Goal: Task Accomplishment & Management: Use online tool/utility

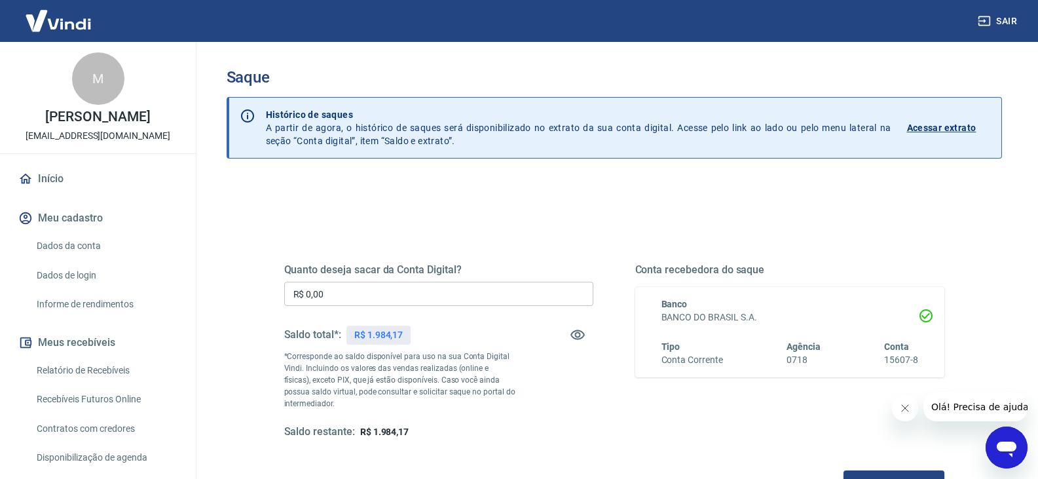
scroll to position [44, 0]
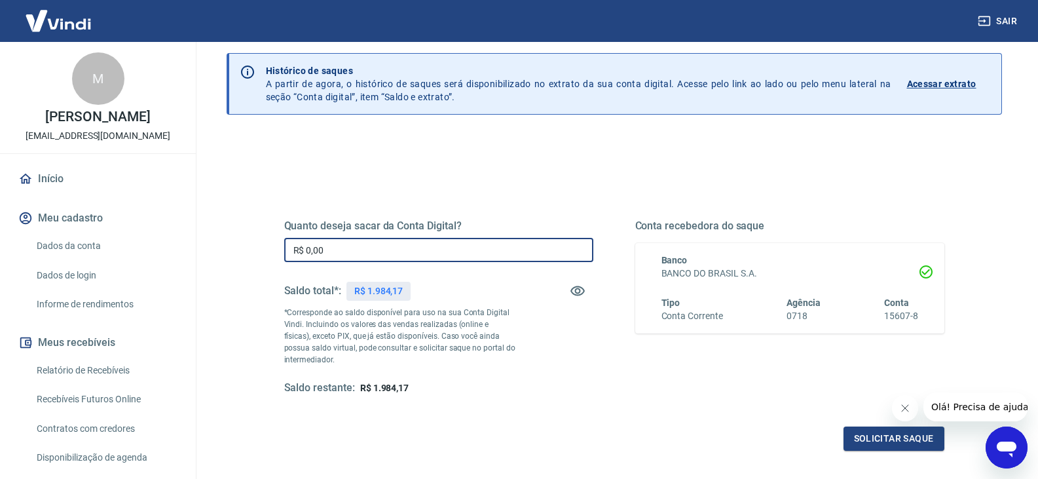
click at [333, 247] on input "R$ 0,00" at bounding box center [438, 250] width 309 height 24
type input "R$ 1.900,00"
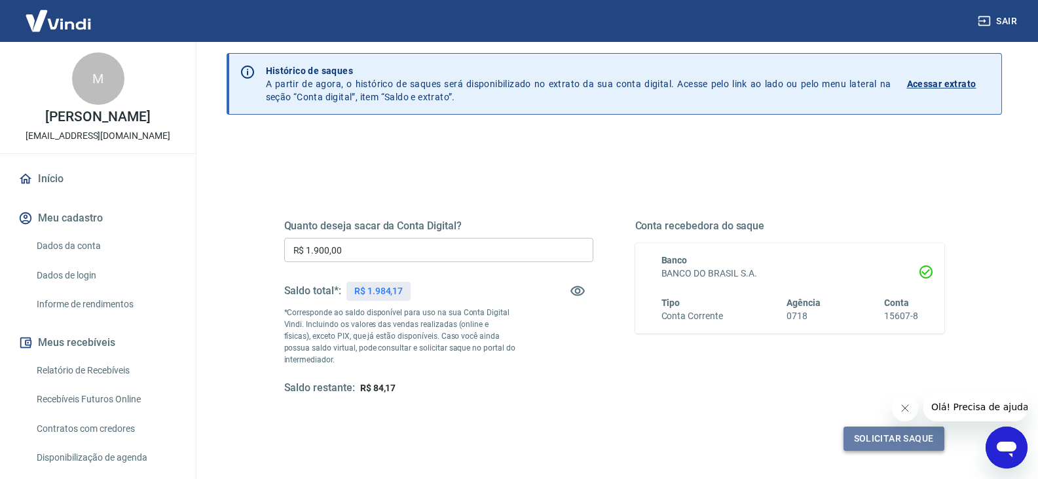
click at [864, 436] on button "Solicitar saque" at bounding box center [894, 438] width 101 height 24
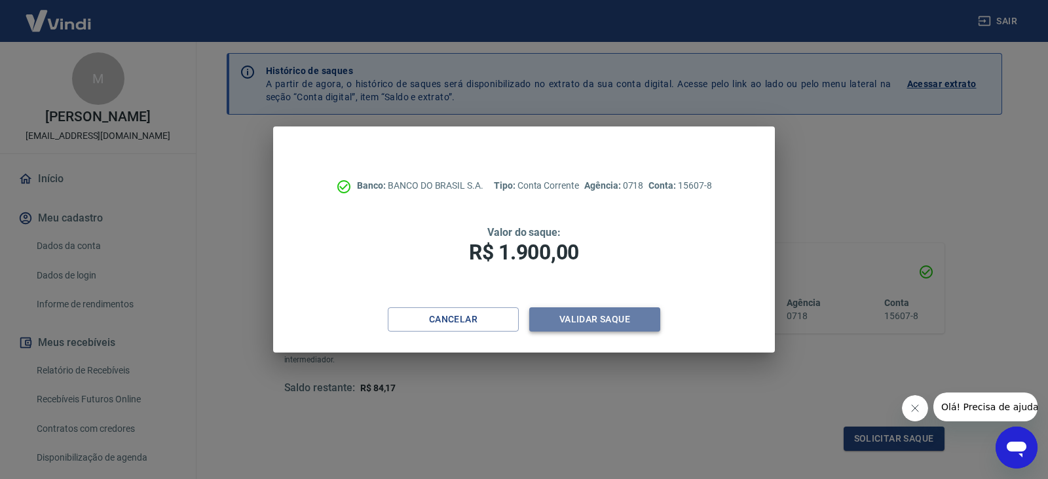
click at [591, 322] on button "Validar saque" at bounding box center [594, 319] width 131 height 24
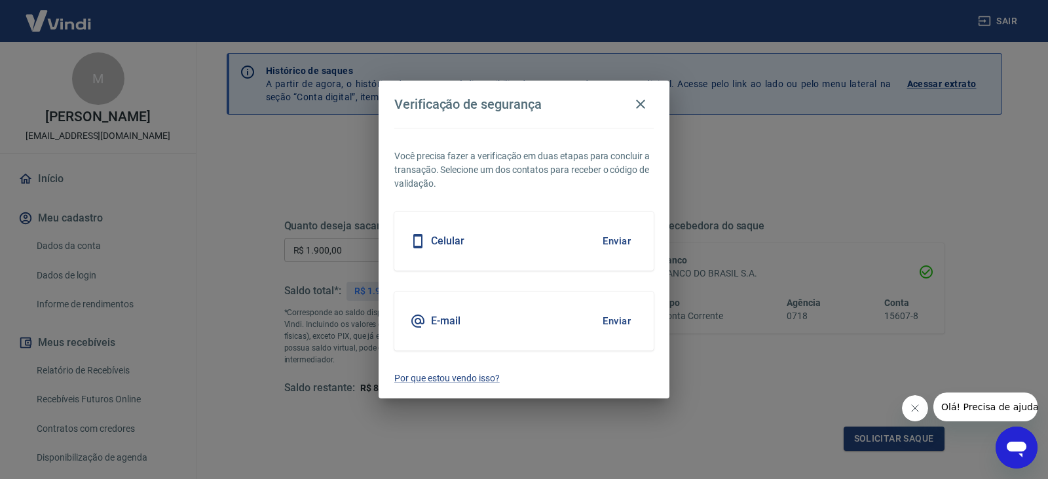
click at [621, 242] on button "Enviar" at bounding box center [616, 241] width 43 height 28
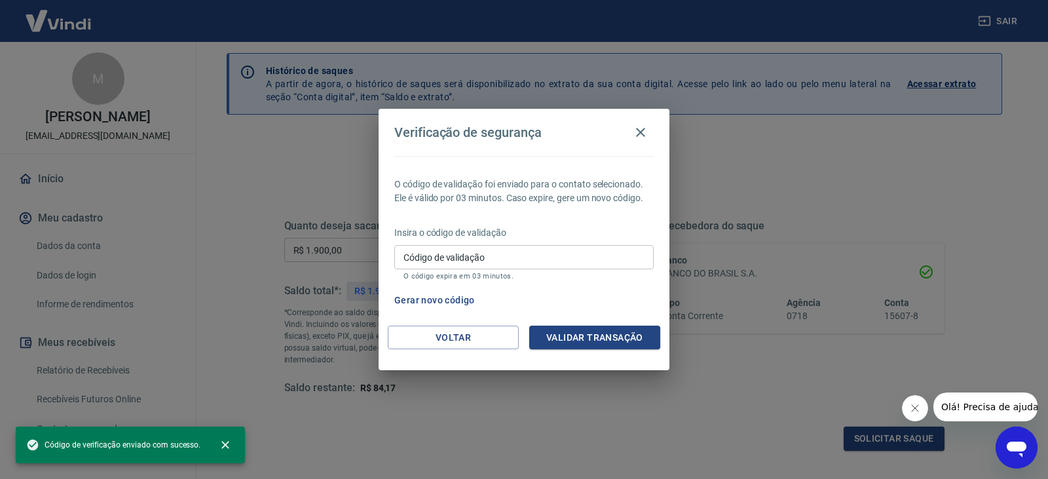
click at [506, 259] on input "Código de validação" at bounding box center [523, 257] width 259 height 24
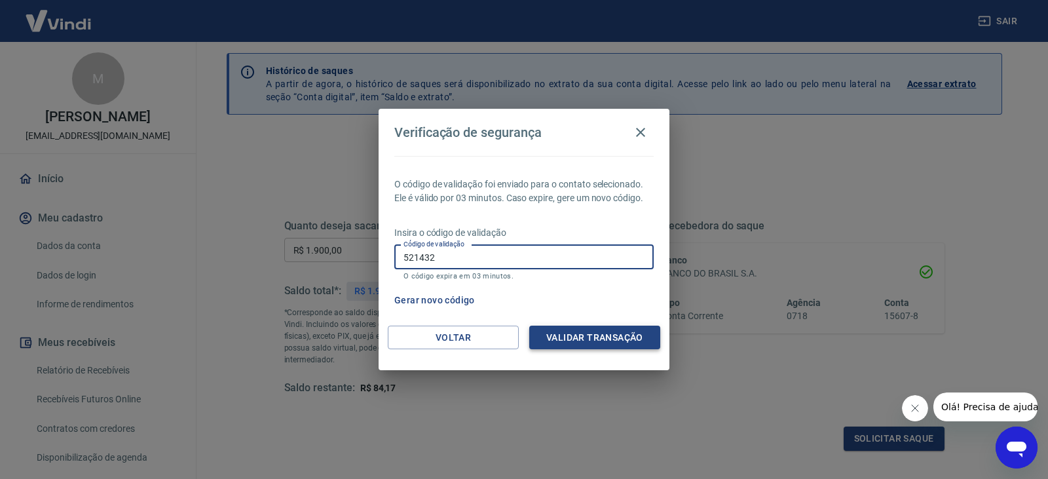
type input "521432"
click at [563, 335] on button "Validar transação" at bounding box center [594, 338] width 131 height 24
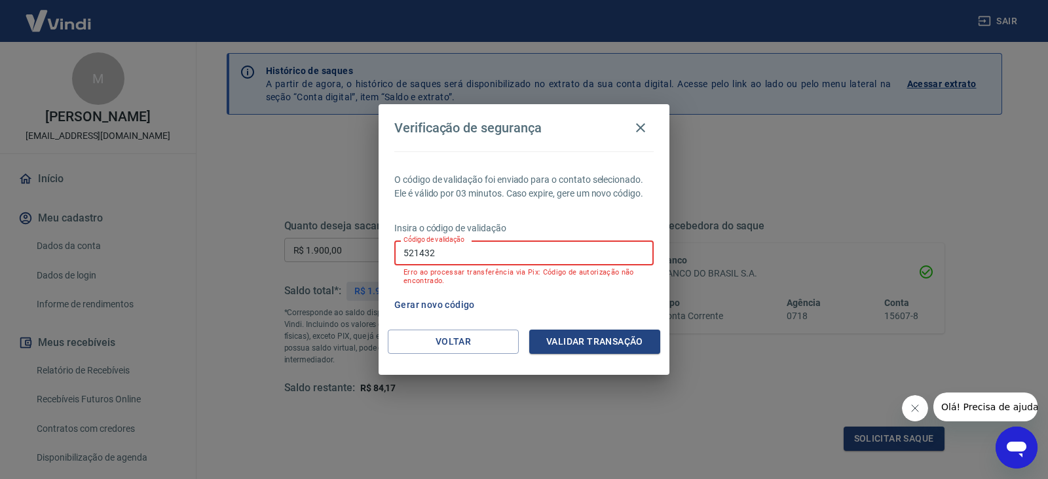
drag, startPoint x: 451, startPoint y: 256, endPoint x: 363, endPoint y: 249, distance: 88.1
click at [363, 249] on div "Verificação de segurança O código de validação foi enviado para o contato selec…" at bounding box center [524, 239] width 1048 height 479
click at [441, 303] on button "Gerar novo código" at bounding box center [434, 305] width 91 height 24
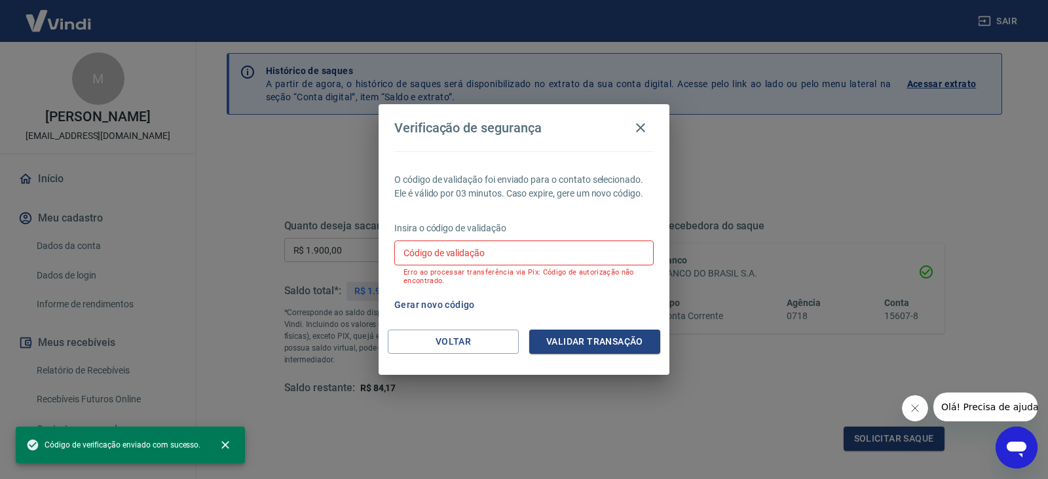
click at [489, 250] on input "Código de validação" at bounding box center [523, 252] width 259 height 24
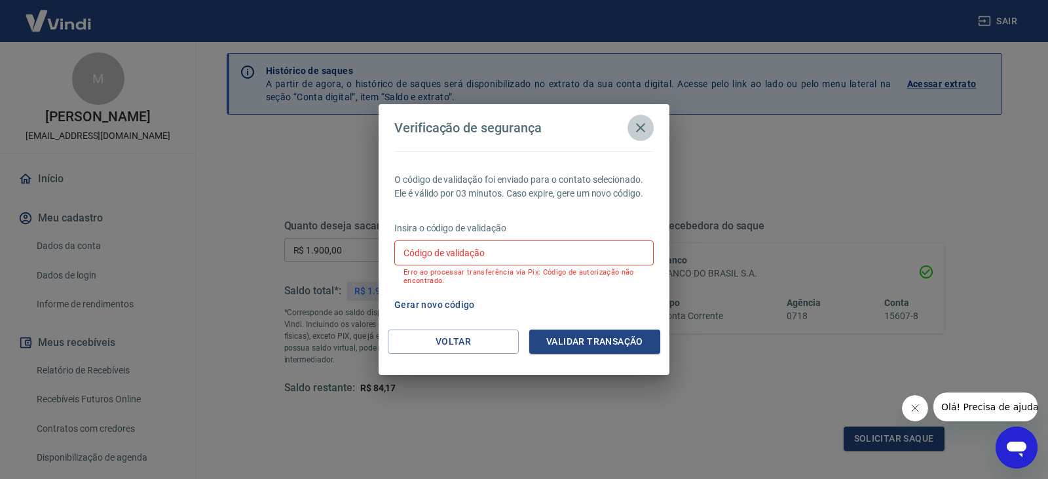
click at [640, 127] on icon "button" at bounding box center [640, 127] width 9 height 9
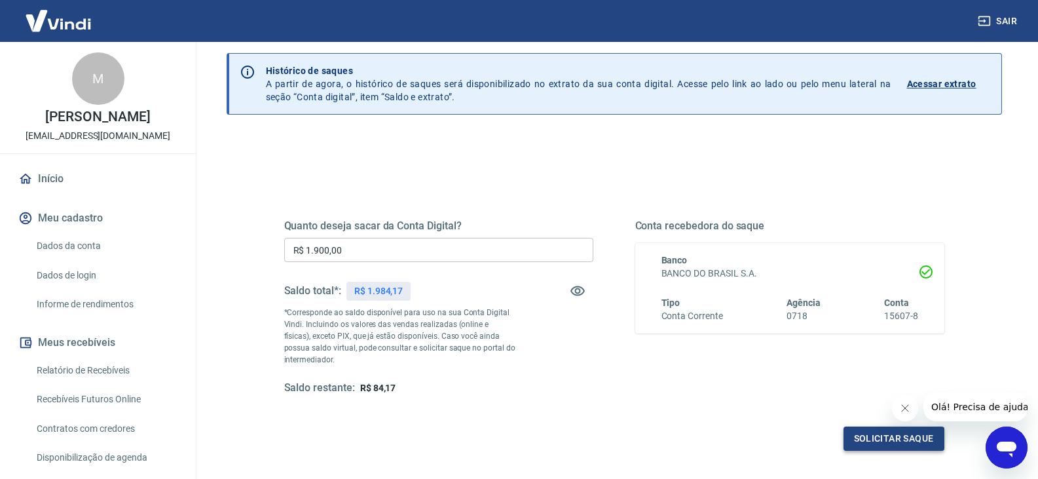
click at [873, 433] on button "Solicitar saque" at bounding box center [894, 438] width 101 height 24
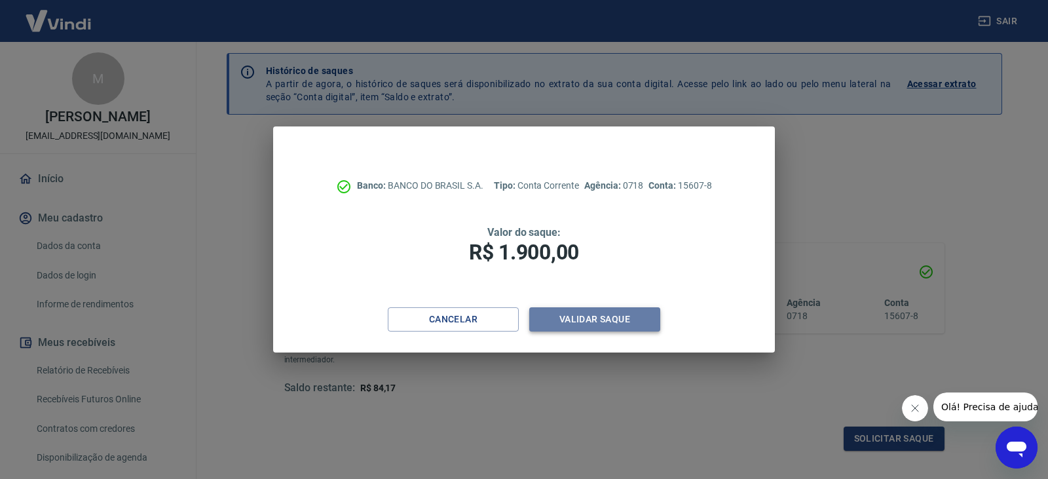
click at [605, 318] on button "Validar saque" at bounding box center [594, 319] width 131 height 24
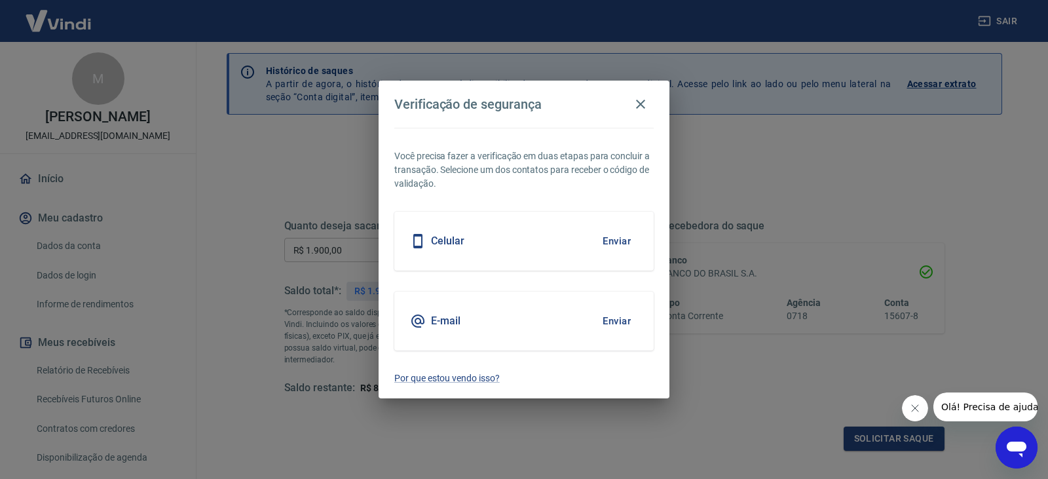
click at [618, 321] on button "Enviar" at bounding box center [616, 321] width 43 height 28
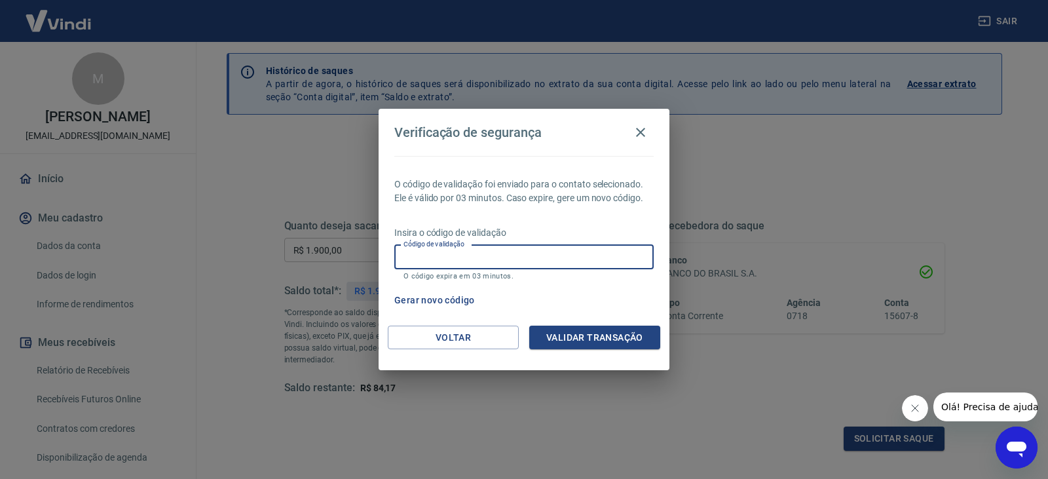
click at [505, 257] on input "Código de validação" at bounding box center [523, 257] width 259 height 24
click at [644, 134] on icon "button" at bounding box center [641, 132] width 16 height 16
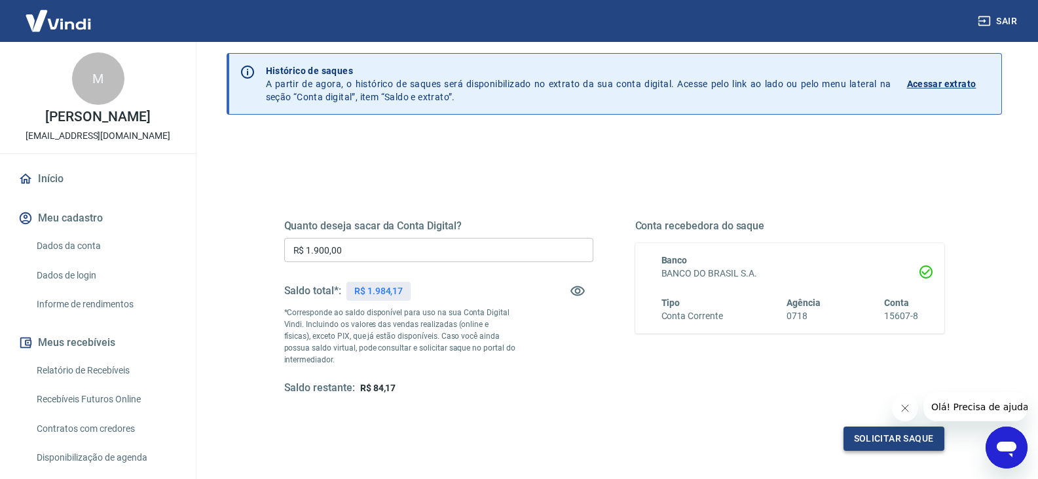
click at [859, 435] on button "Solicitar saque" at bounding box center [894, 438] width 101 height 24
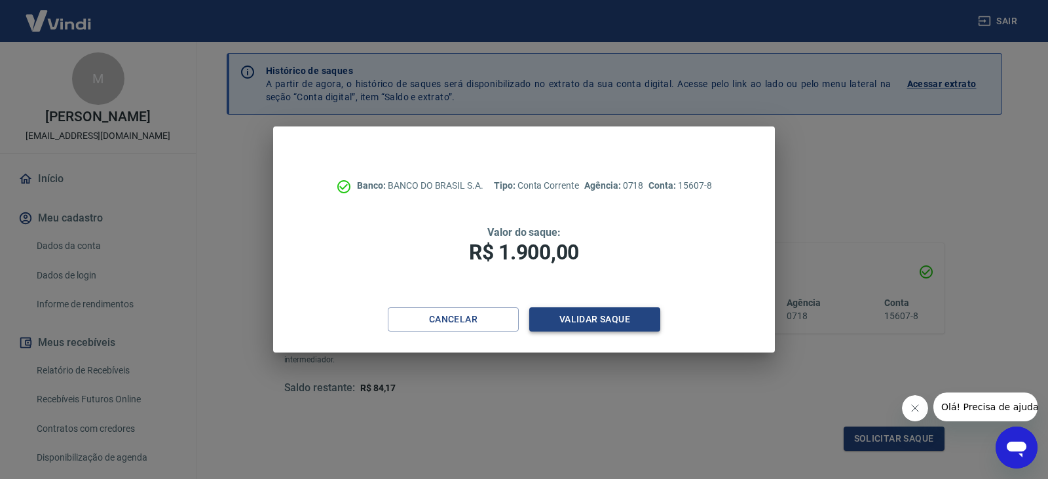
click at [591, 313] on button "Validar saque" at bounding box center [594, 319] width 131 height 24
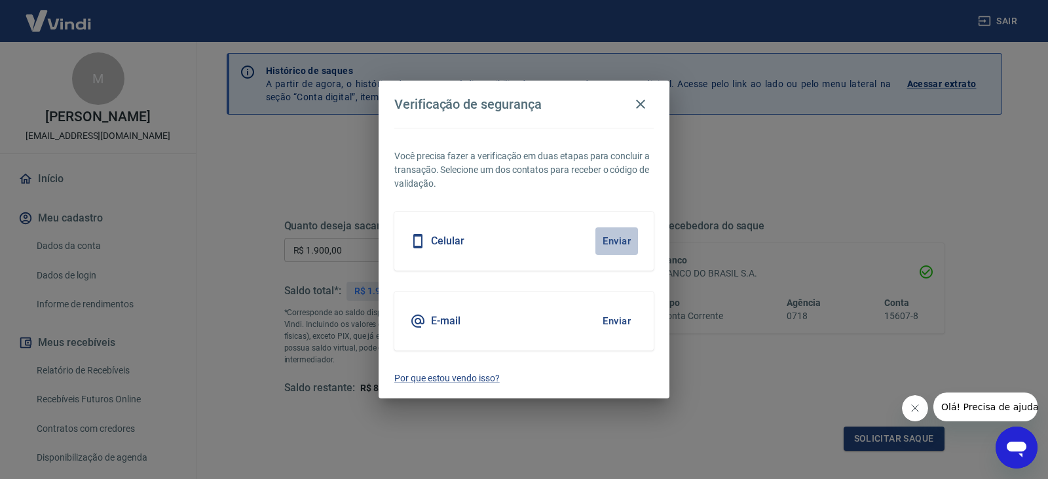
click at [615, 239] on button "Enviar" at bounding box center [616, 241] width 43 height 28
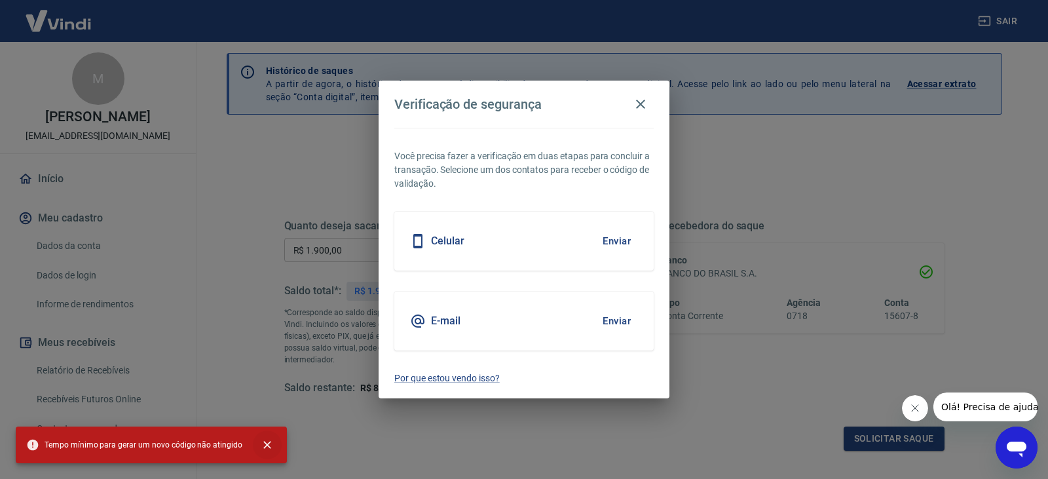
click at [263, 443] on icon "close" at bounding box center [267, 445] width 8 height 8
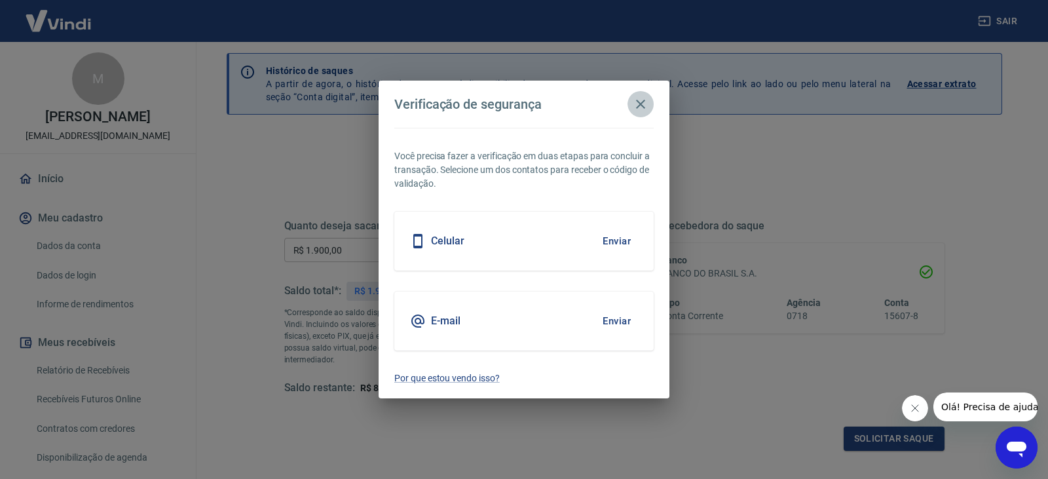
click at [645, 107] on icon "button" at bounding box center [641, 104] width 16 height 16
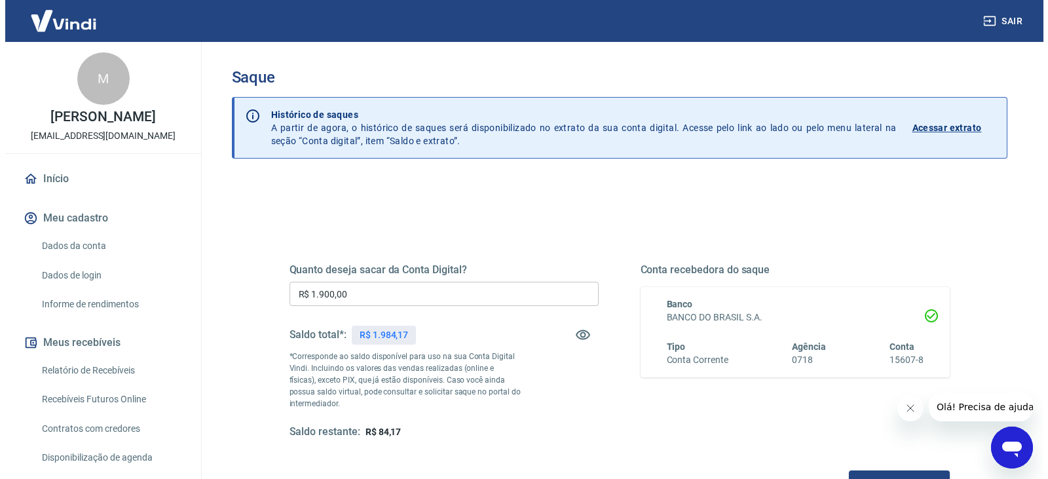
scroll to position [87, 0]
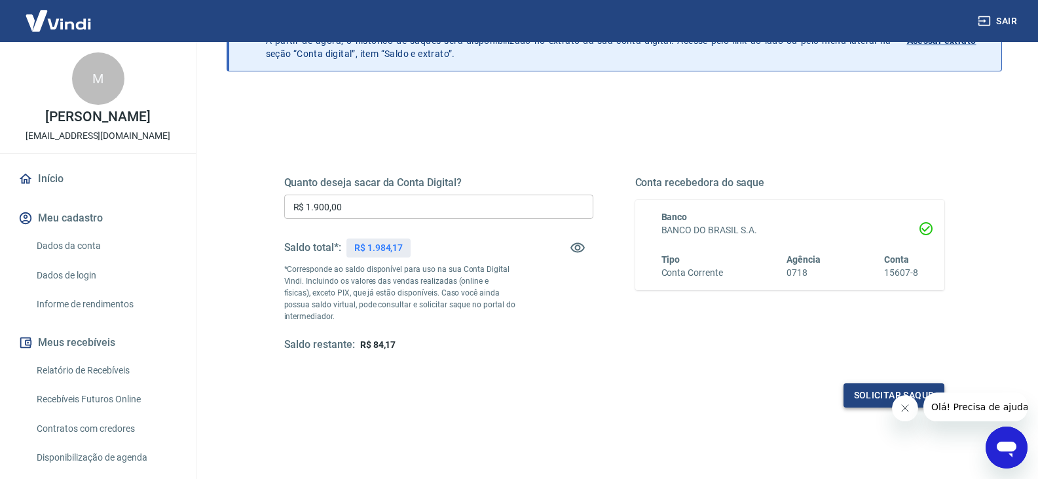
click at [867, 397] on button "Solicitar saque" at bounding box center [894, 395] width 101 height 24
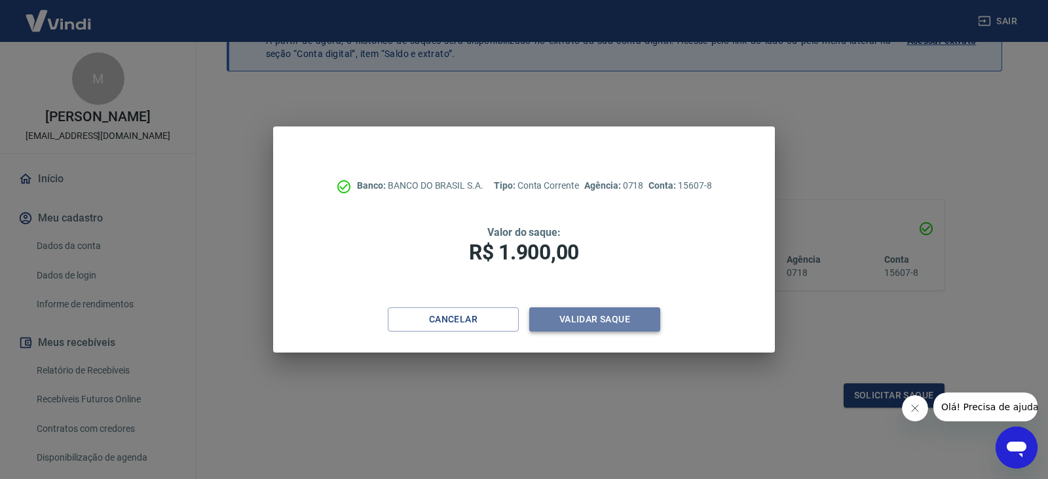
click at [594, 317] on button "Validar saque" at bounding box center [594, 319] width 131 height 24
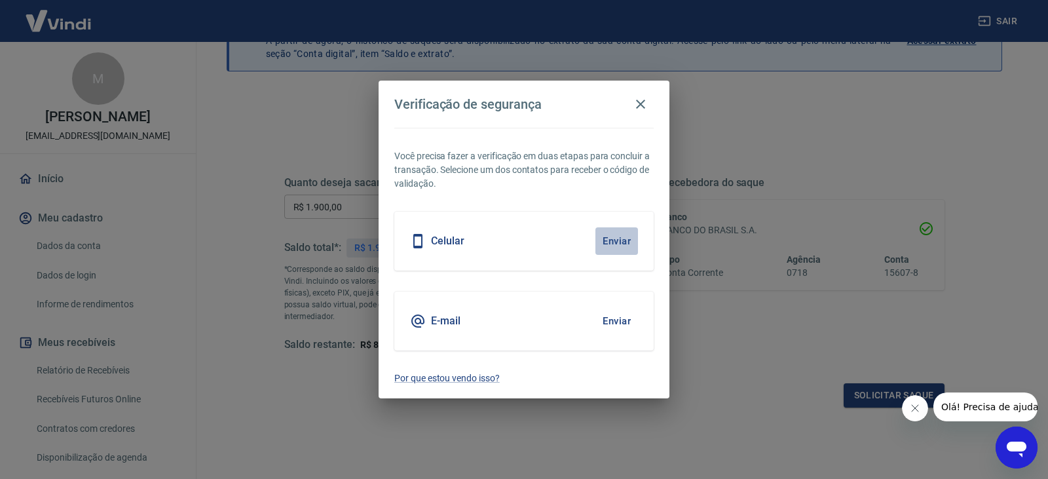
click at [610, 240] on button "Enviar" at bounding box center [616, 241] width 43 height 28
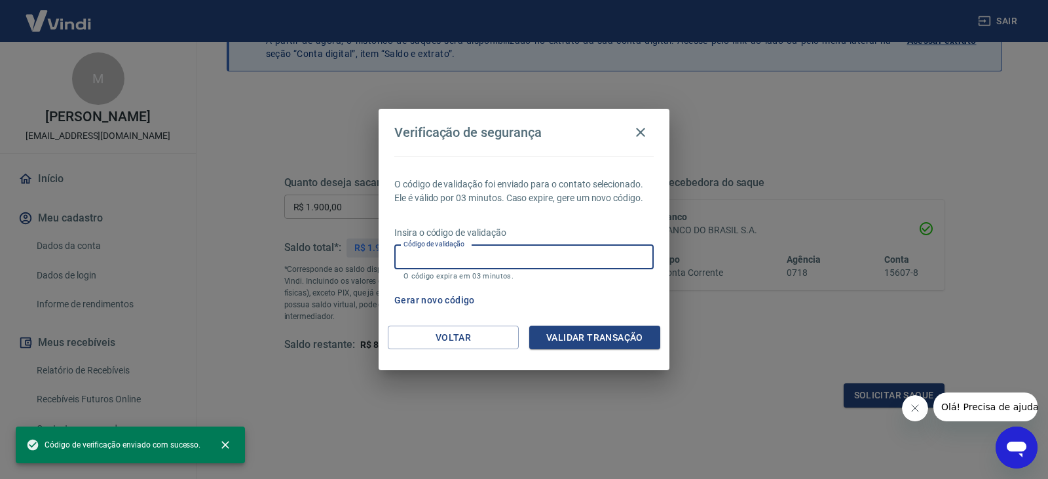
click at [517, 261] on input "Código de validação" at bounding box center [523, 257] width 259 height 24
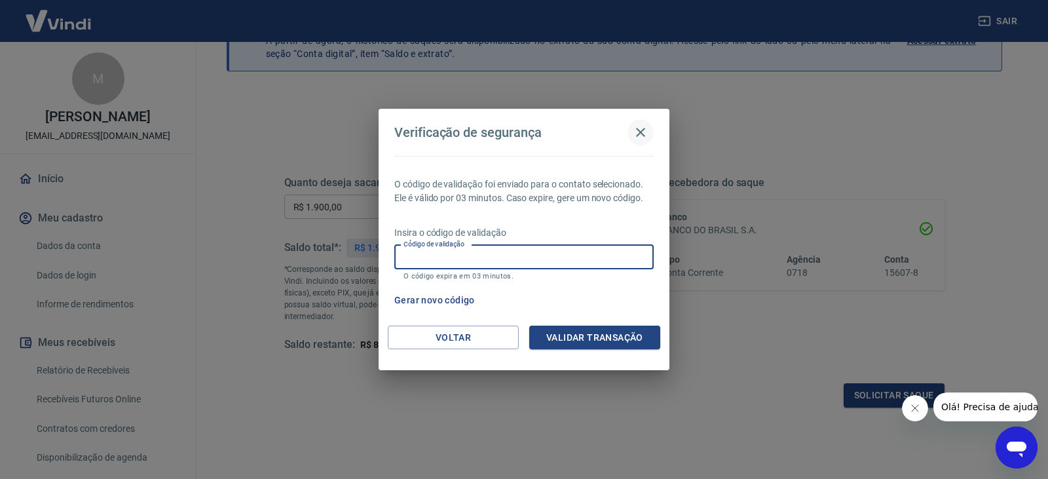
click at [640, 131] on icon "button" at bounding box center [640, 132] width 9 height 9
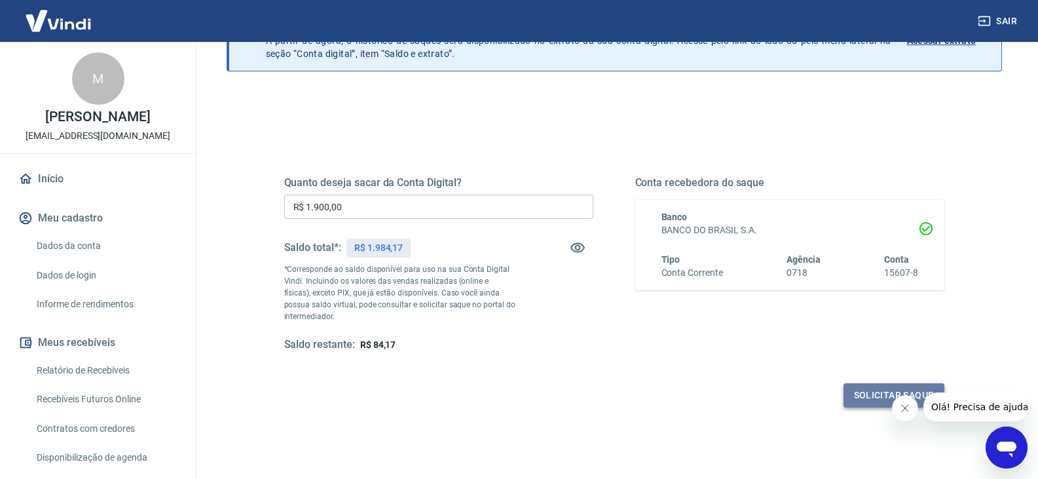
click at [871, 398] on button "Solicitar saque" at bounding box center [894, 395] width 101 height 24
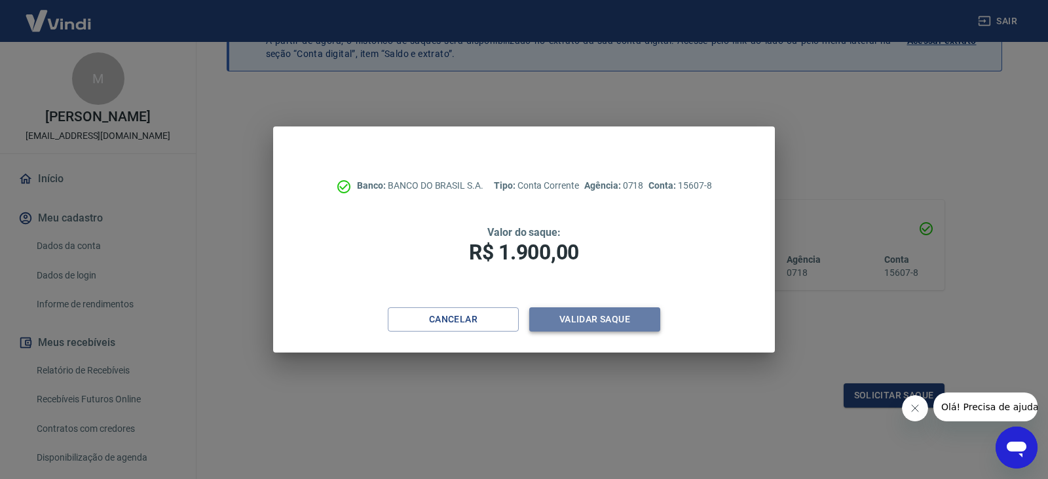
click at [606, 318] on button "Validar saque" at bounding box center [594, 319] width 131 height 24
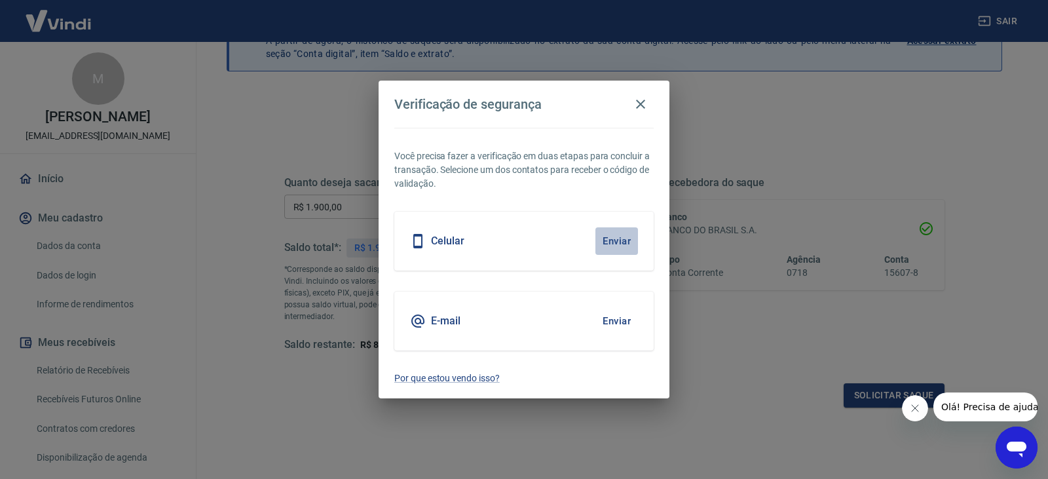
click at [616, 246] on button "Enviar" at bounding box center [616, 241] width 43 height 28
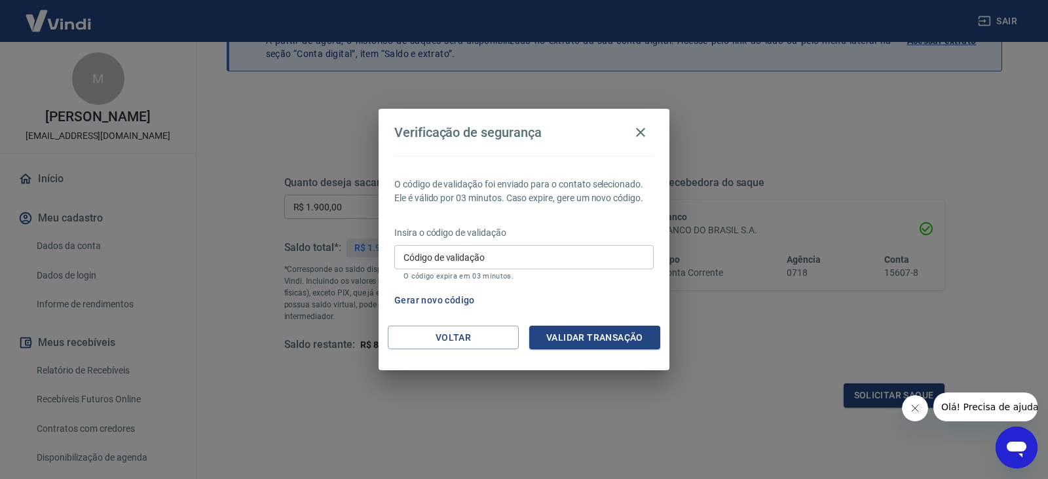
click at [466, 256] on input "Código de validação" at bounding box center [523, 257] width 259 height 24
type input "521432"
click at [578, 337] on button "Validar transação" at bounding box center [594, 338] width 131 height 24
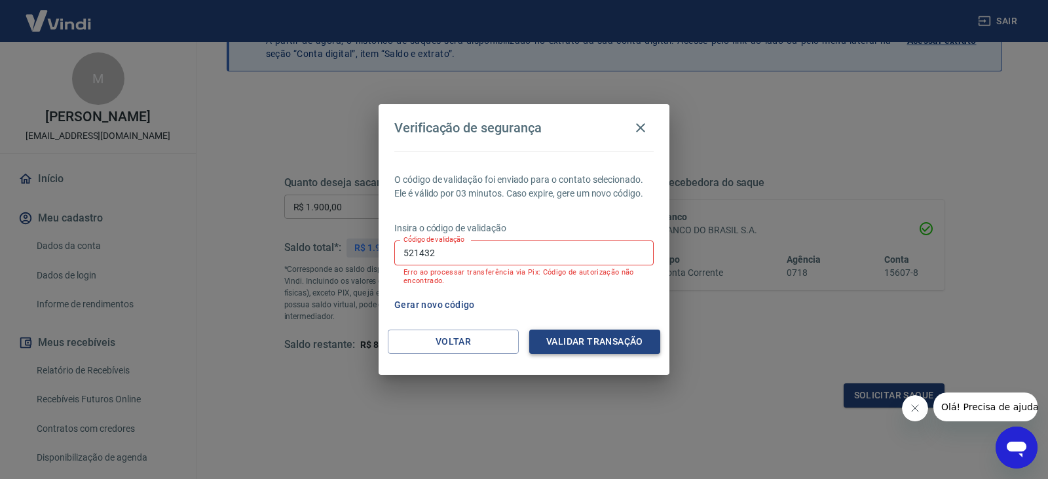
click at [605, 340] on button "Validar transação" at bounding box center [594, 341] width 131 height 24
click at [555, 339] on button "Validar transação" at bounding box center [594, 341] width 131 height 24
click at [555, 339] on div "Validar transação" at bounding box center [594, 341] width 131 height 24
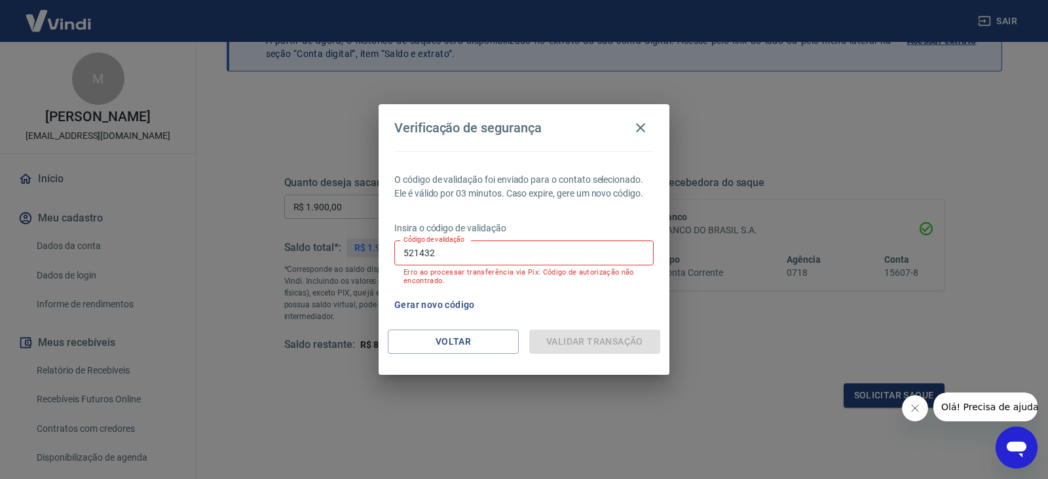
click at [555, 339] on div "Validar transação" at bounding box center [594, 341] width 131 height 24
click at [613, 337] on button "Validar transação" at bounding box center [594, 341] width 131 height 24
click at [613, 337] on div "Validar transação" at bounding box center [594, 341] width 131 height 24
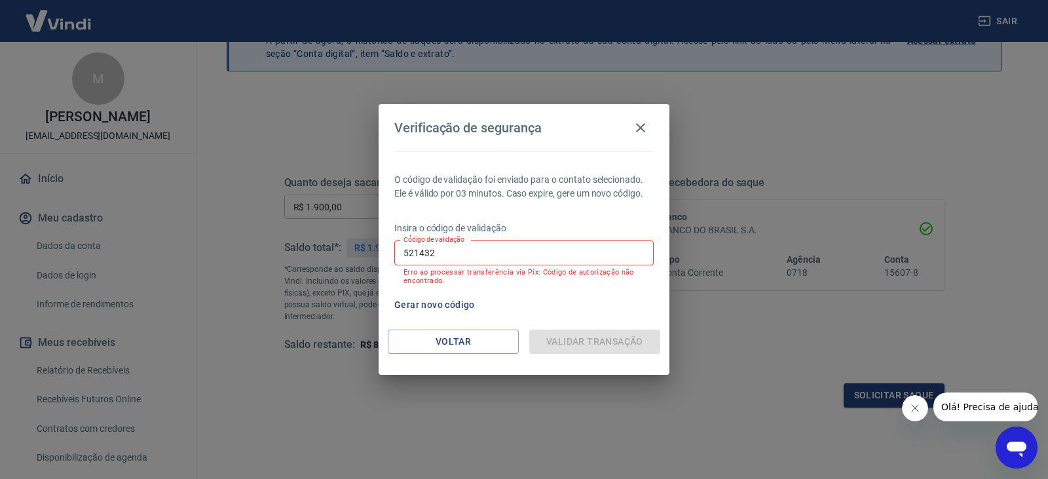
click at [613, 337] on div "Validar transação" at bounding box center [594, 341] width 131 height 24
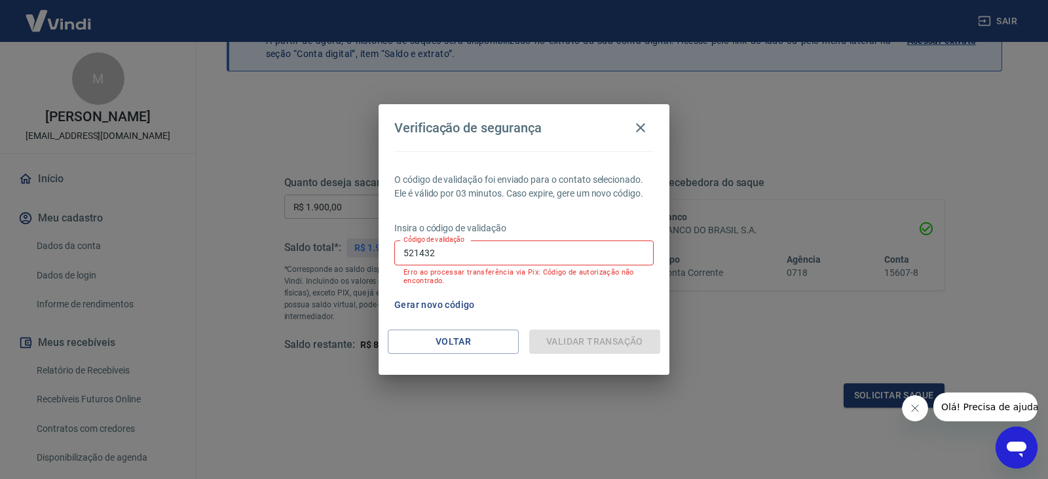
click at [613, 337] on div "Validar transação" at bounding box center [594, 341] width 131 height 24
click at [563, 338] on button "Validar transação" at bounding box center [594, 341] width 131 height 24
click at [563, 338] on div "Validar transação" at bounding box center [594, 341] width 131 height 24
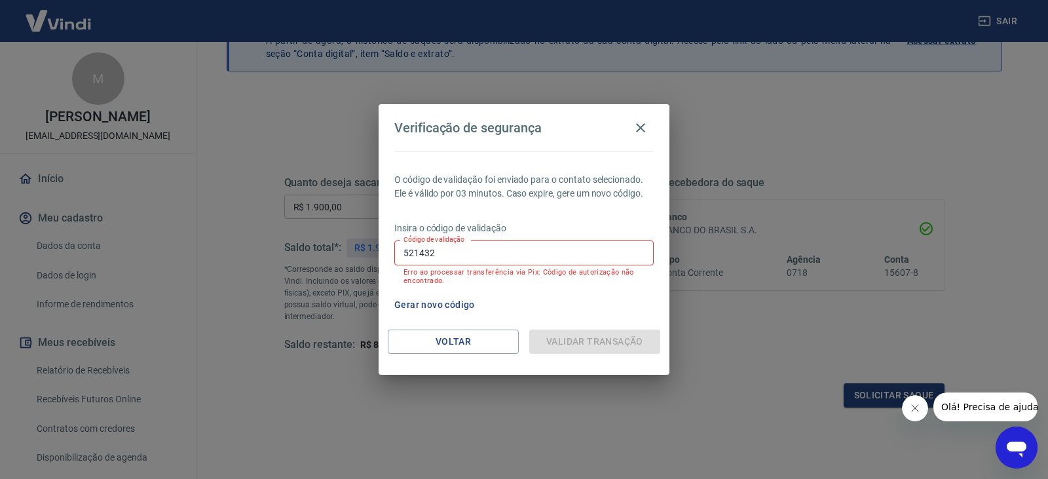
click at [563, 338] on div "Validar transação" at bounding box center [594, 341] width 131 height 24
click at [563, 338] on button "Validar transação" at bounding box center [594, 341] width 131 height 24
click at [563, 338] on div "Validar transação" at bounding box center [594, 341] width 131 height 24
click at [563, 338] on button "Validar transação" at bounding box center [594, 341] width 131 height 24
click at [563, 338] on div "Validar transação" at bounding box center [594, 341] width 131 height 24
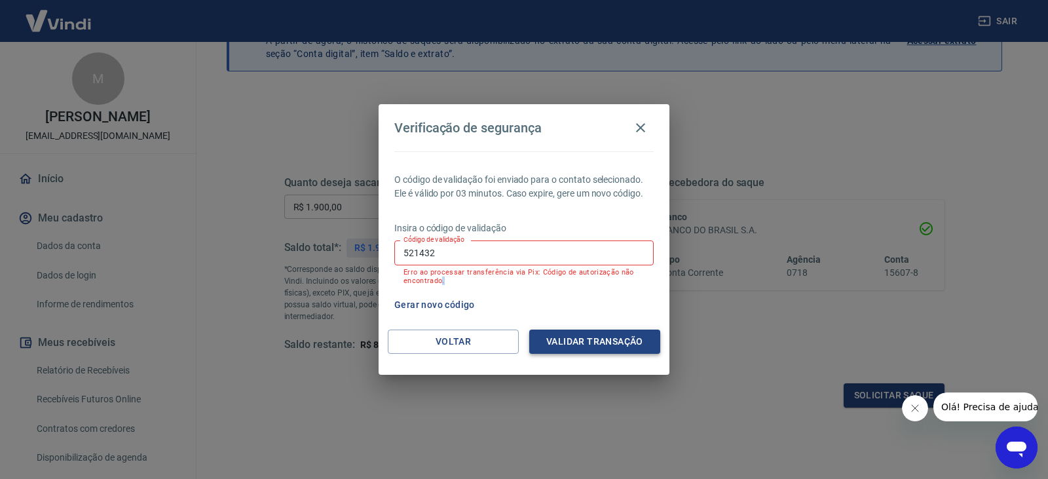
click at [579, 345] on button "Validar transação" at bounding box center [594, 341] width 131 height 24
click at [641, 130] on icon "button" at bounding box center [641, 128] width 16 height 16
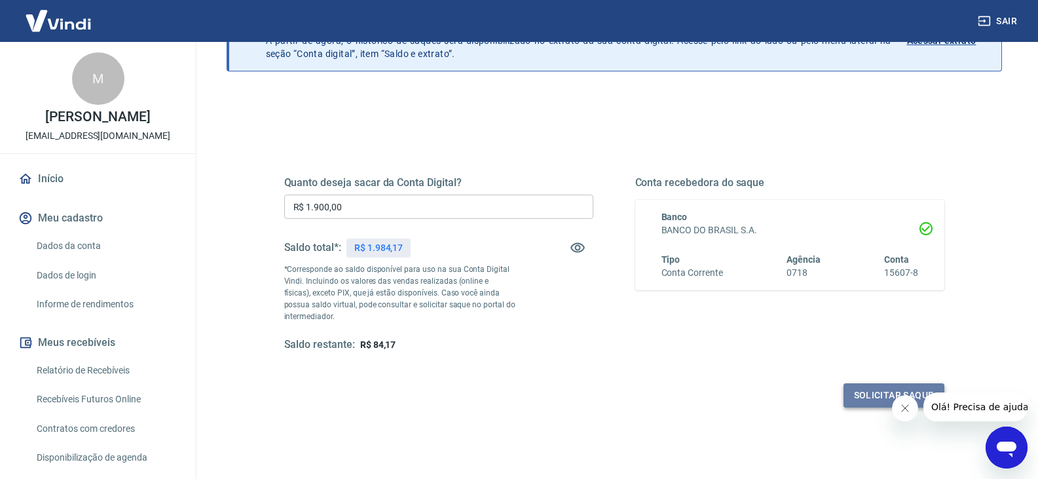
click at [871, 389] on button "Solicitar saque" at bounding box center [894, 395] width 101 height 24
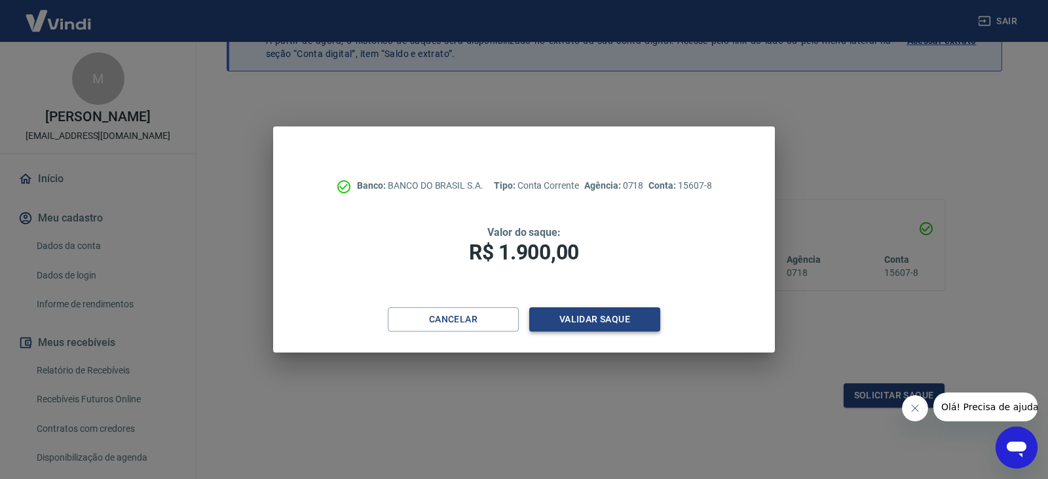
click at [576, 321] on button "Validar saque" at bounding box center [594, 319] width 131 height 24
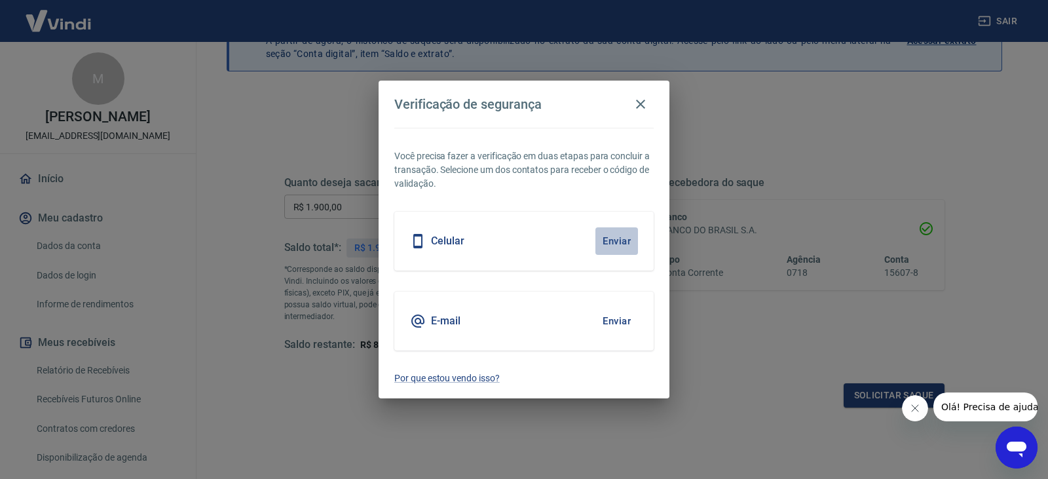
click at [627, 239] on button "Enviar" at bounding box center [616, 241] width 43 height 28
